Goal: Task Accomplishment & Management: Manage account settings

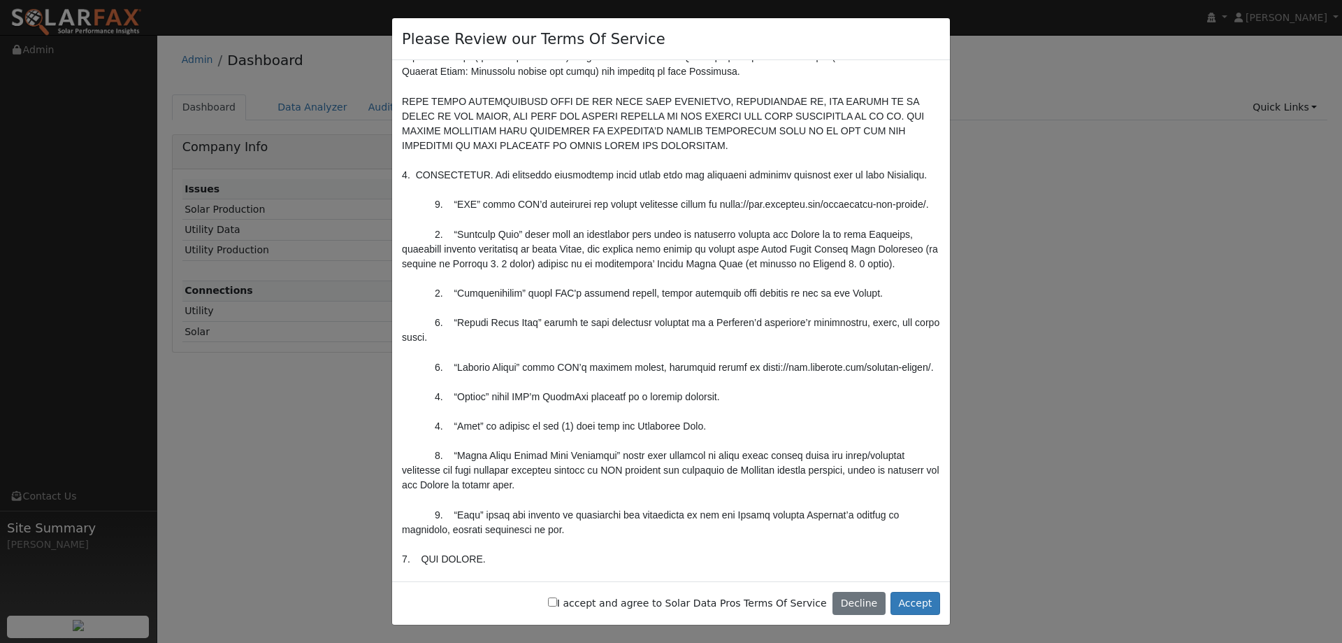
scroll to position [280, 0]
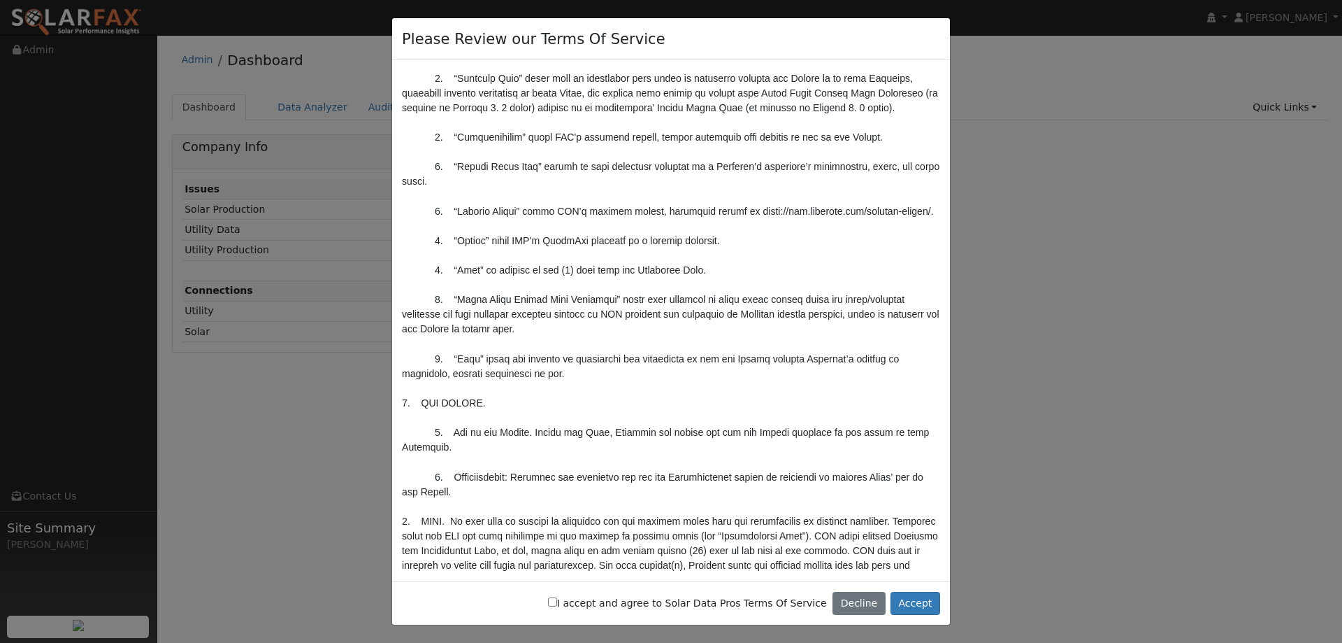
click at [679, 596] on label "I accept and agree to Solar Data Pros Terms Of Service" at bounding box center [687, 603] width 279 height 15
click at [557, 597] on input "I accept and agree to Solar Data Pros Terms Of Service" at bounding box center [552, 601] width 9 height 9
checkbox input "true"
click at [934, 608] on button "Accept" at bounding box center [916, 604] width 50 height 24
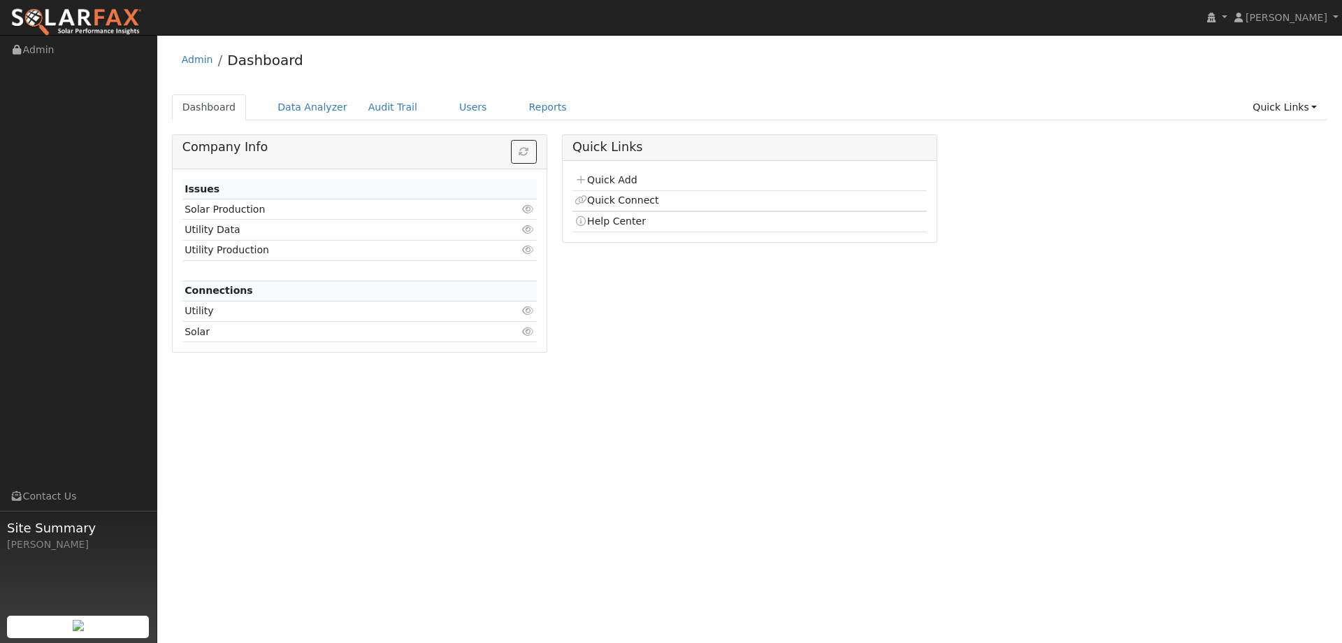
drag, startPoint x: 1305, startPoint y: 27, endPoint x: 1183, endPoint y: 164, distance: 183.2
click at [1149, 254] on div "Company Info Issues Solar Production Click to view Utility Data Click to view U…" at bounding box center [749, 248] width 1171 height 229
click at [1295, 18] on span "[PERSON_NAME]" at bounding box center [1287, 17] width 82 height 11
click at [1268, 44] on link "Profile" at bounding box center [1284, 52] width 115 height 20
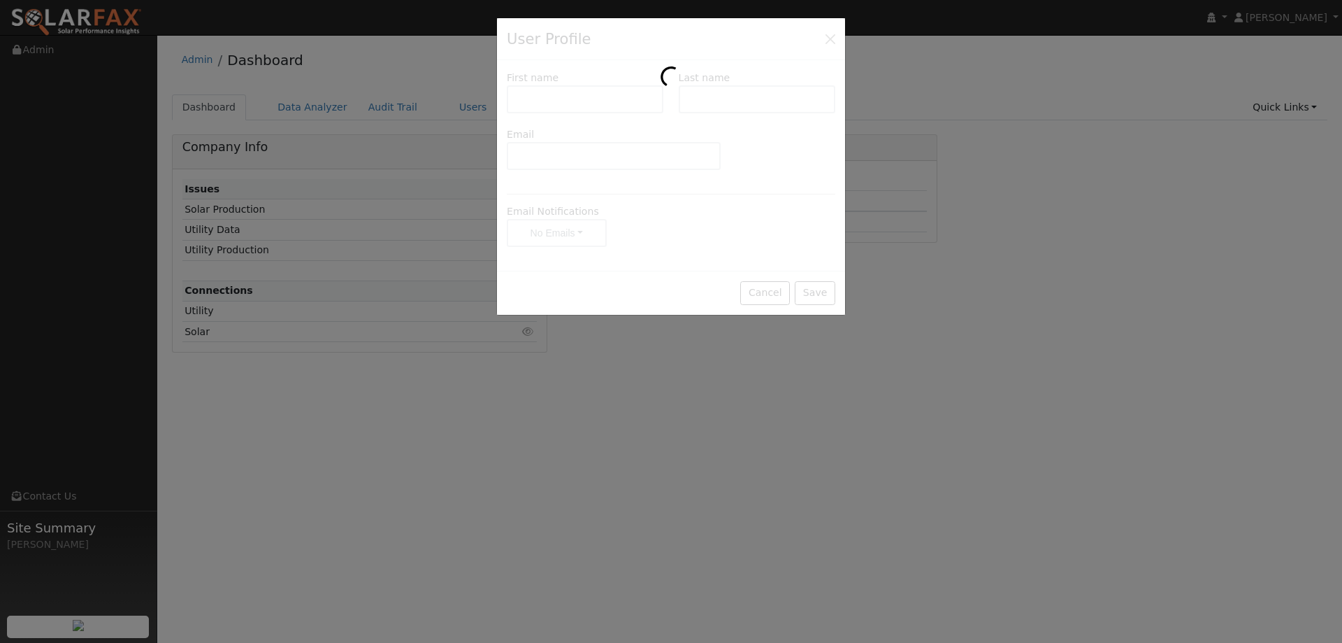
type input "[PERSON_NAME]"
type input "[PERSON_NAME][EMAIL_ADDRESS][PERSON_NAME][DOMAIN_NAME]"
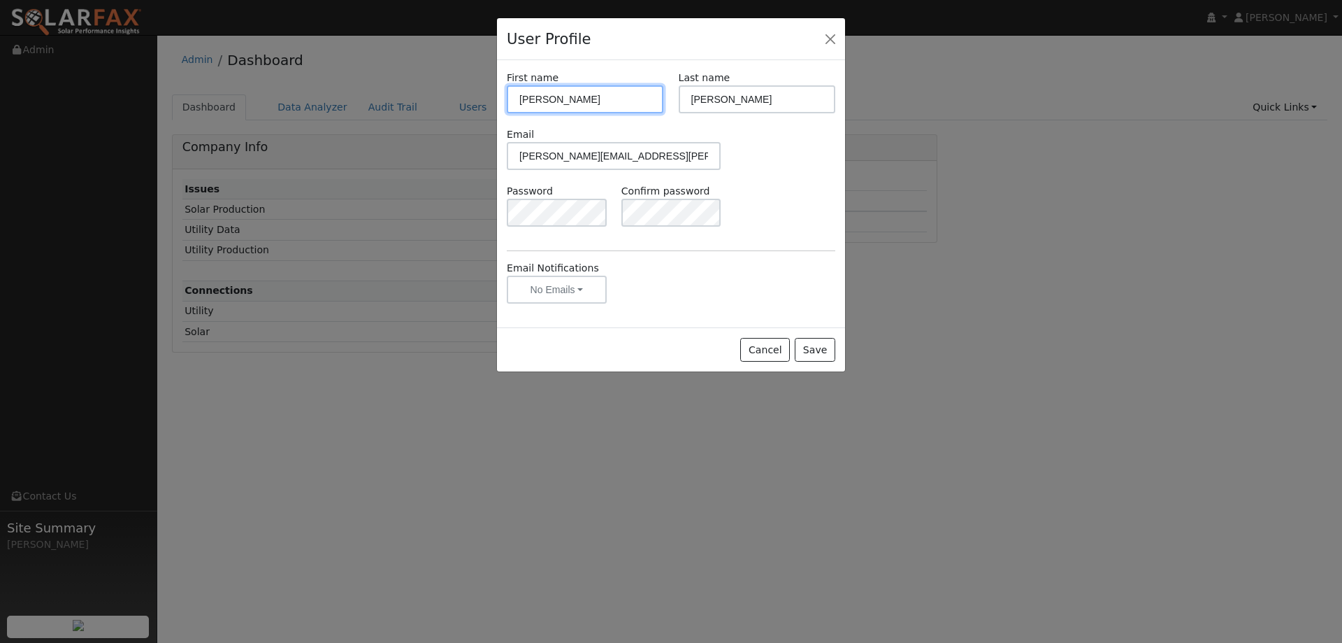
click at [524, 98] on input "[PERSON_NAME]" at bounding box center [585, 99] width 157 height 28
type input "[PERSON_NAME]"
click at [802, 338] on button "Save" at bounding box center [815, 350] width 41 height 24
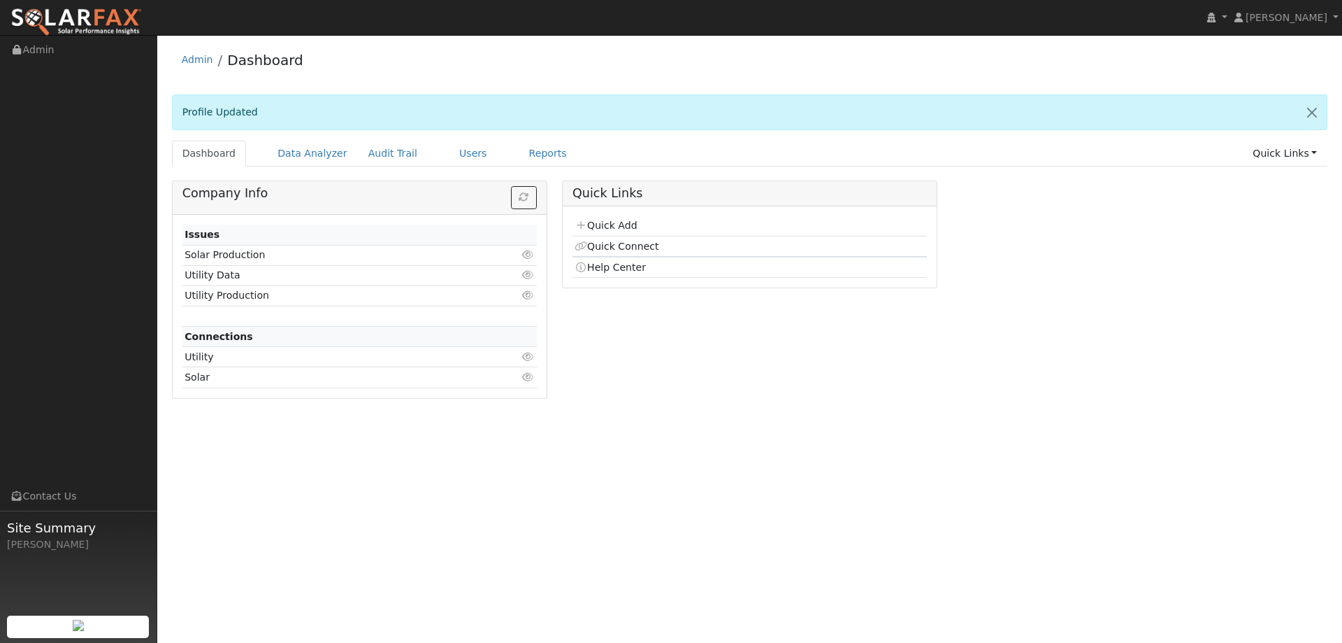
click at [1044, 339] on div "Company Info Issues Solar Production Click to view Utility Data Click to view U…" at bounding box center [749, 294] width 1171 height 229
click at [1305, 12] on span "[PERSON_NAME]" at bounding box center [1287, 17] width 82 height 11
click at [1288, 53] on link "Profile" at bounding box center [1284, 52] width 115 height 20
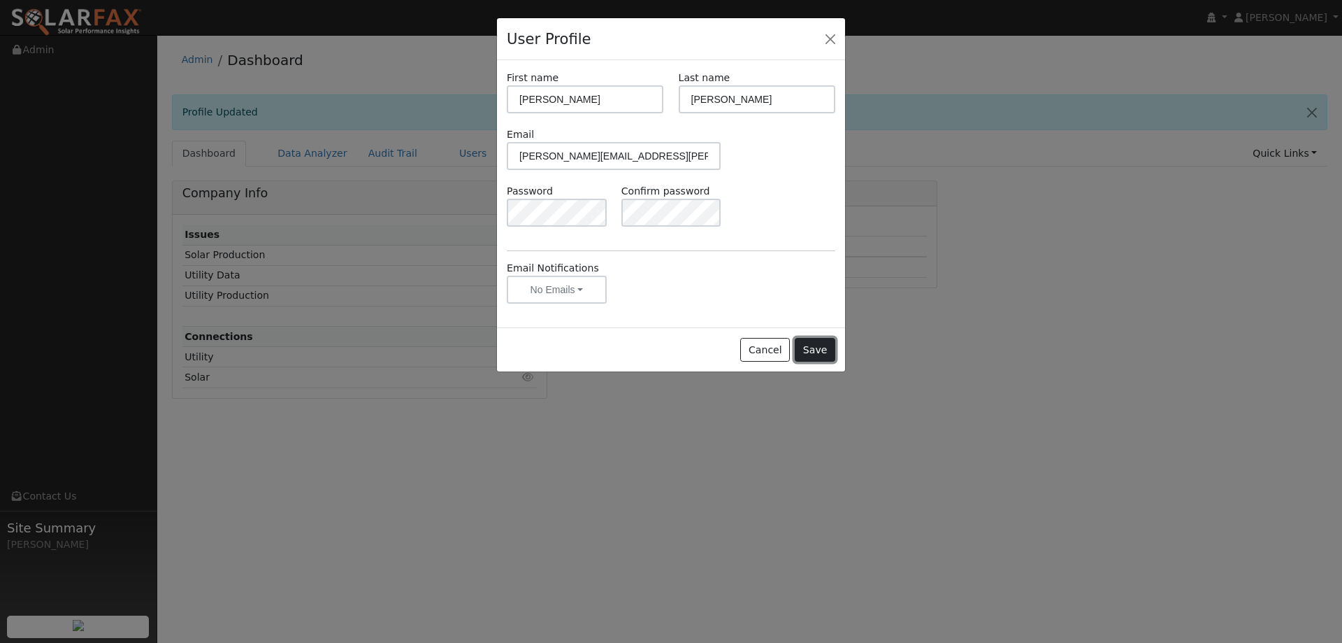
click at [809, 347] on button "Save" at bounding box center [815, 350] width 41 height 24
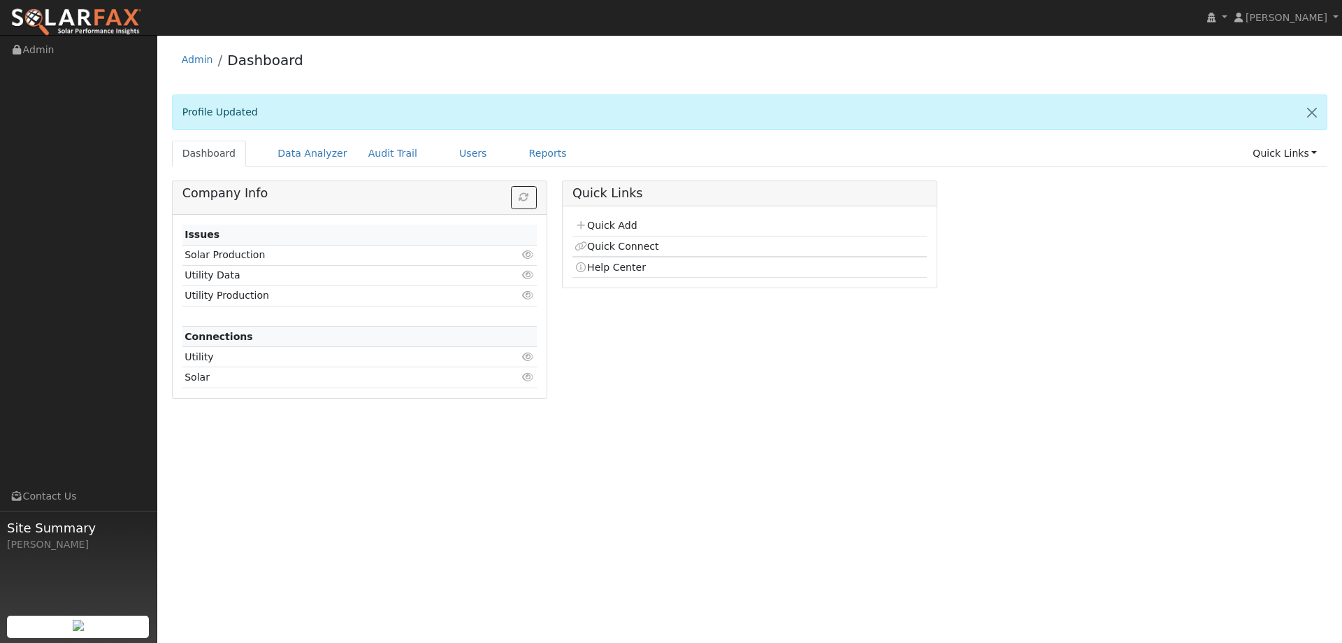
click at [1139, 386] on div "Company Info Issues Solar Production Click to view Utility Data Click to view U…" at bounding box center [749, 294] width 1171 height 229
